Goal: Information Seeking & Learning: Learn about a topic

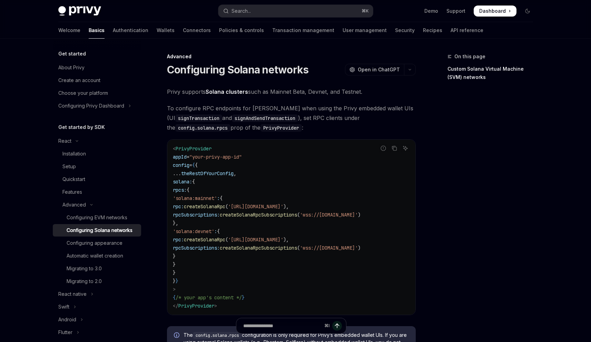
type textarea "*"
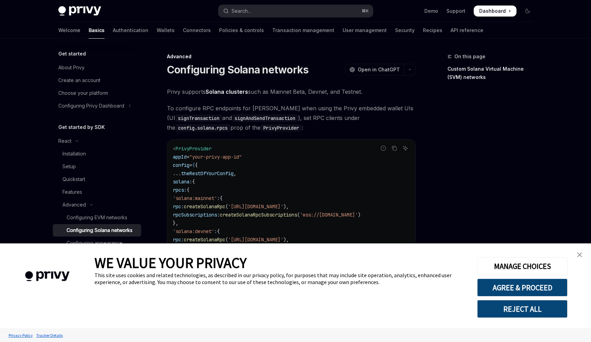
click at [525, 311] on button "REJECT ALL" at bounding box center [522, 309] width 90 height 18
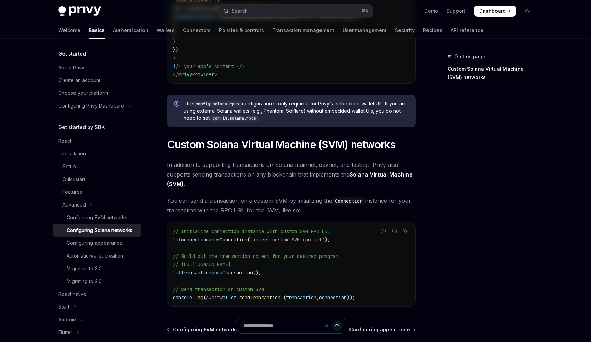
scroll to position [310, 0]
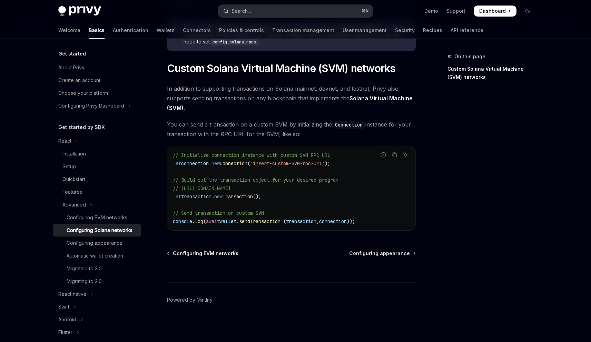
click at [242, 9] on div "Search..." at bounding box center [240, 11] width 19 height 8
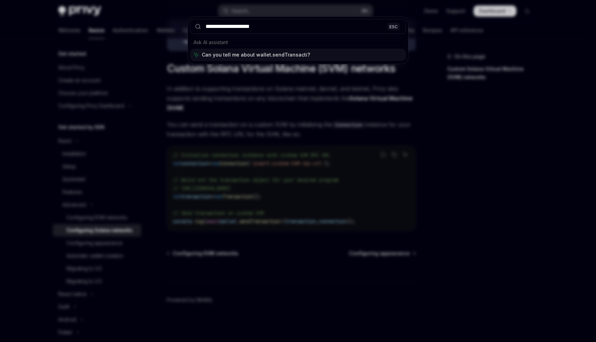
type input "**********"
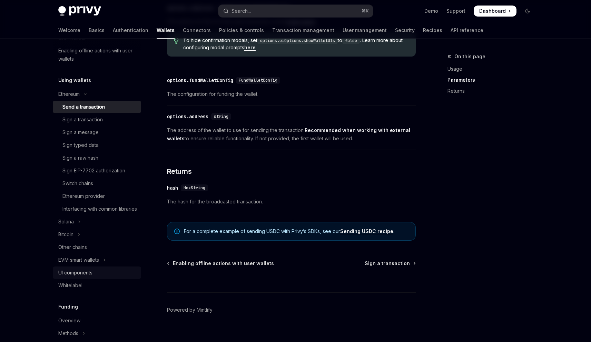
scroll to position [152, 0]
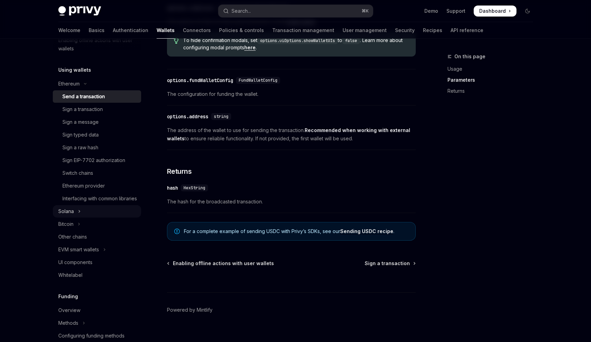
click at [75, 218] on button "Solana" at bounding box center [97, 211] width 88 height 12
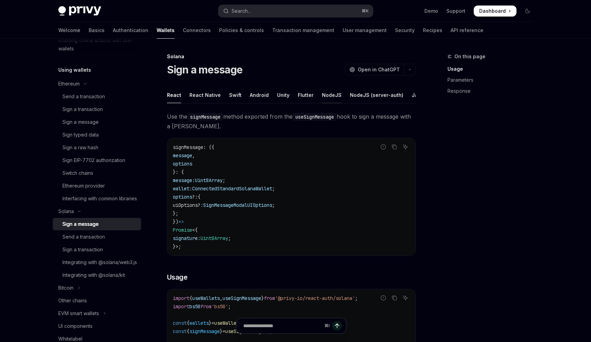
click at [325, 95] on div "NodeJS" at bounding box center [332, 95] width 20 height 16
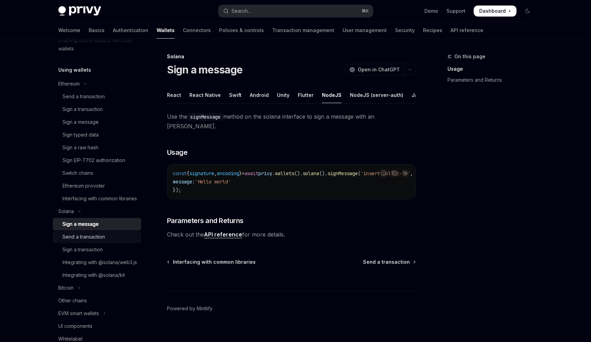
click at [91, 241] on div "Send a transaction" at bounding box center [83, 237] width 42 height 8
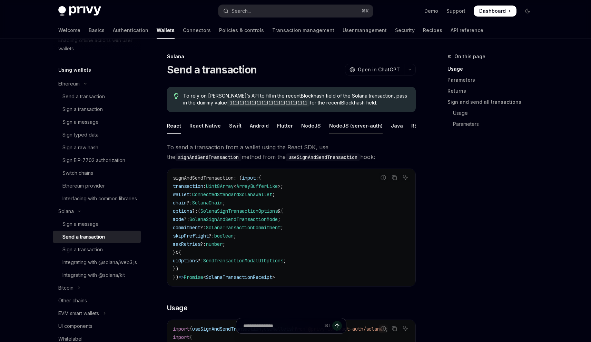
click at [346, 125] on div "NodeJS (server-auth)" at bounding box center [355, 126] width 53 height 16
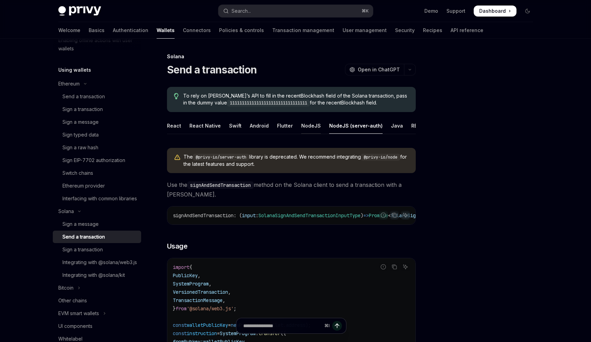
click at [301, 126] on div "NodeJS" at bounding box center [311, 126] width 20 height 16
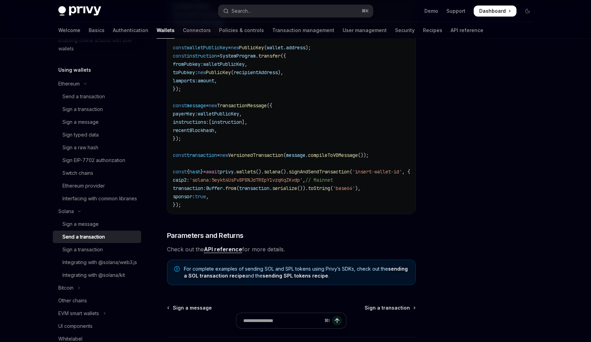
scroll to position [253, 0]
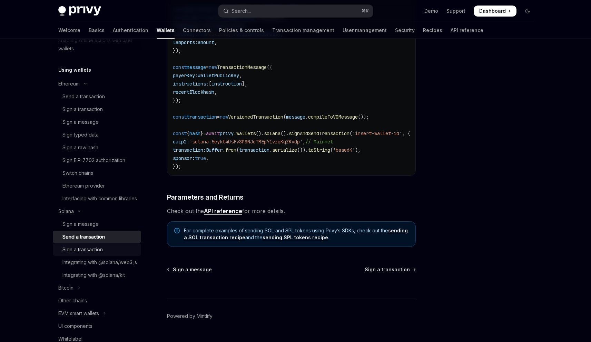
click at [96, 254] on div "Sign a transaction" at bounding box center [82, 250] width 40 height 8
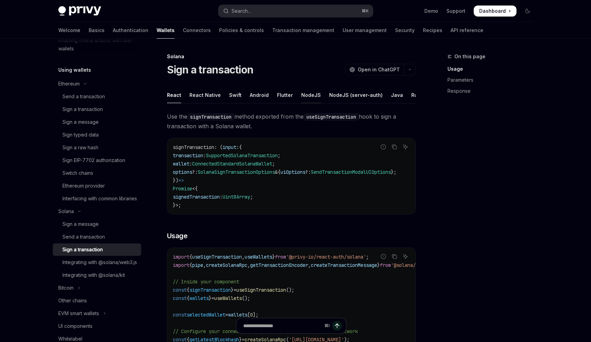
click at [302, 95] on div "NodeJS" at bounding box center [311, 95] width 20 height 16
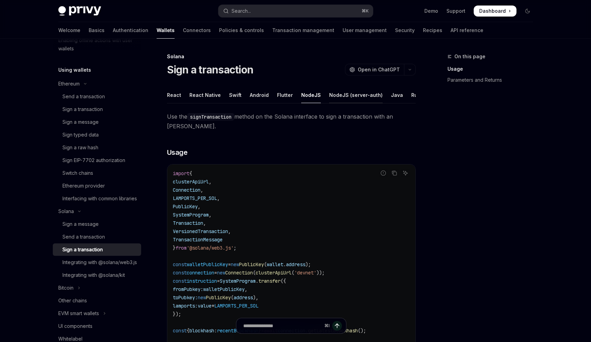
click at [345, 95] on div "NodeJS (server-auth)" at bounding box center [355, 95] width 53 height 16
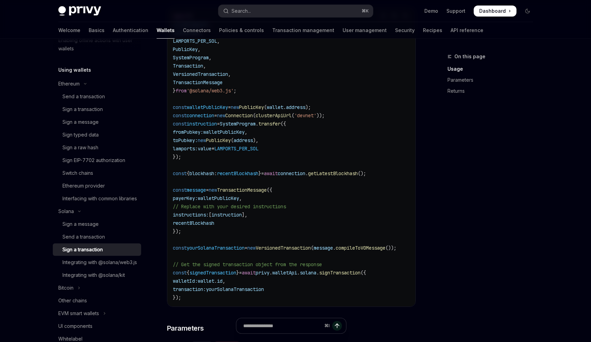
scroll to position [234, 0]
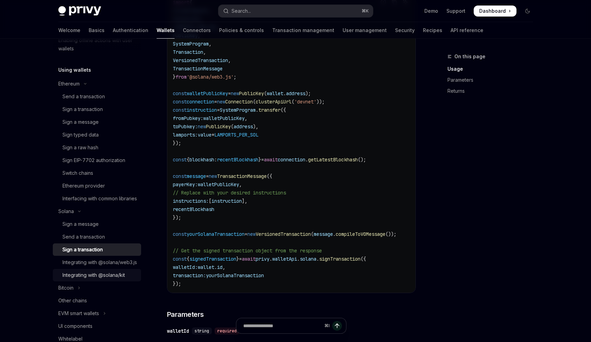
click at [91, 279] on div "Integrating with @solana/kit" at bounding box center [93, 275] width 62 height 8
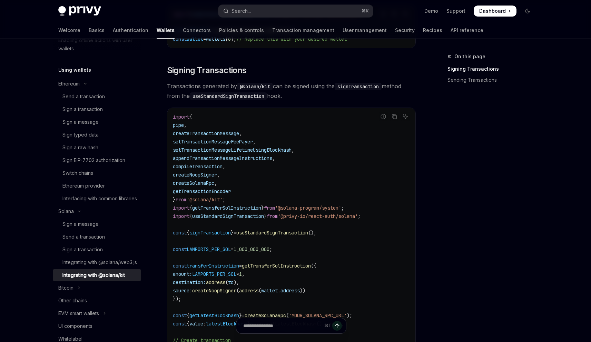
scroll to position [8, 0]
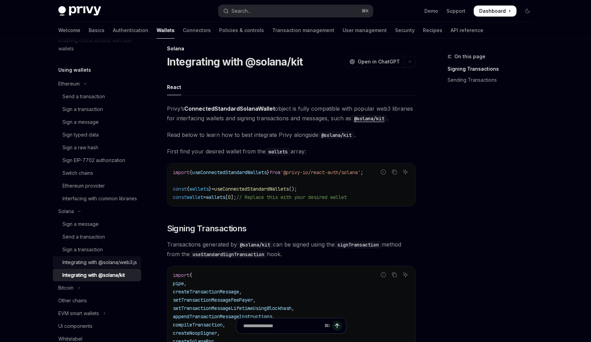
click at [83, 267] on div "Integrating with @solana/web3.js" at bounding box center [99, 262] width 75 height 8
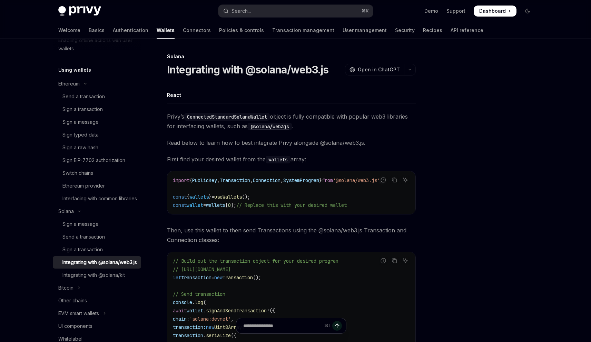
scroll to position [0, 0]
click at [87, 254] on div "Sign a transaction" at bounding box center [82, 250] width 40 height 8
type textarea "*"
